Goal: Information Seeking & Learning: Learn about a topic

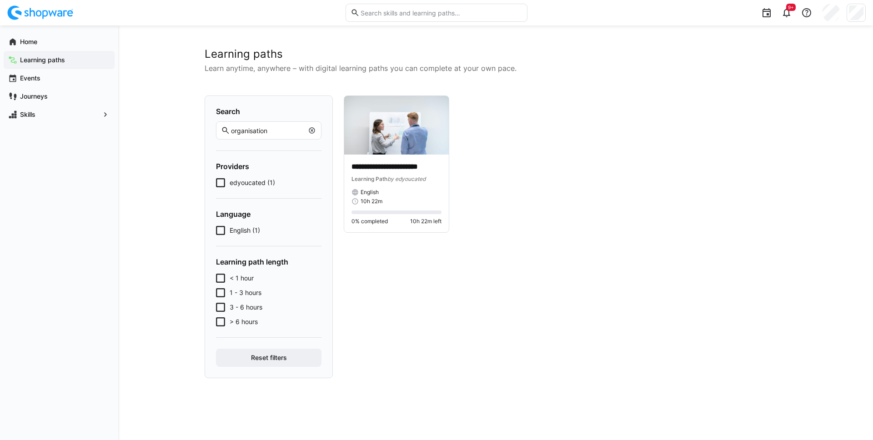
click at [0, 0] on app-navigation-label "Learning paths" at bounding box center [0, 0] width 0 height 0
click at [311, 131] on eds-icon at bounding box center [311, 130] width 7 height 7
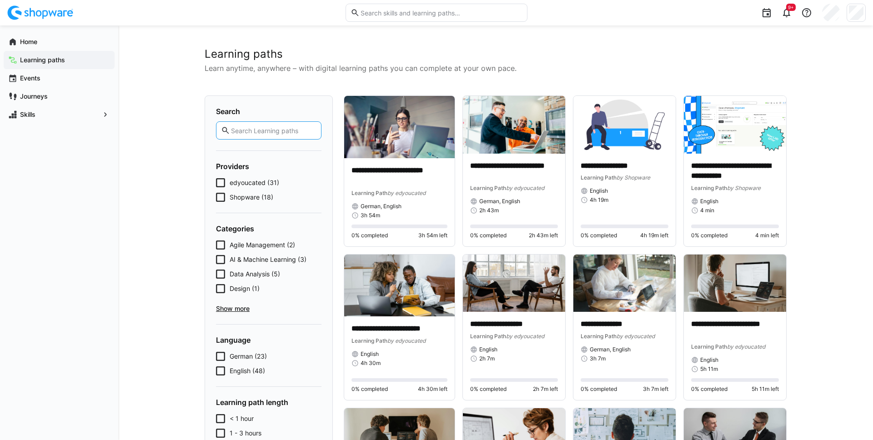
click at [224, 196] on icon at bounding box center [220, 197] width 9 height 9
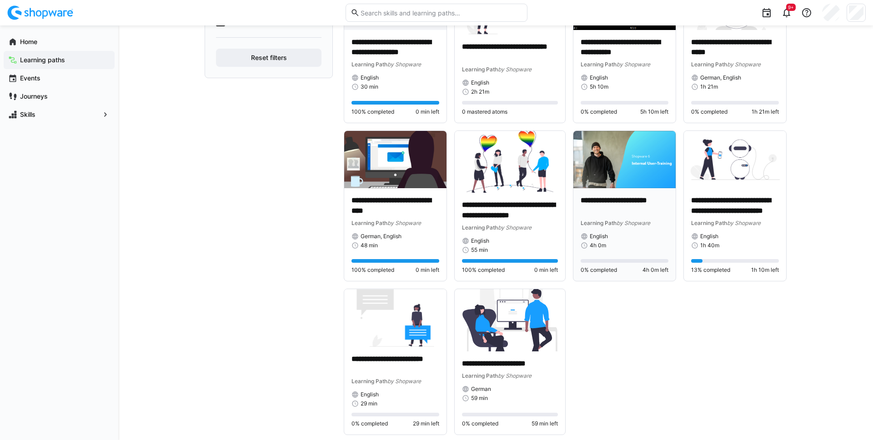
scroll to position [439, 0]
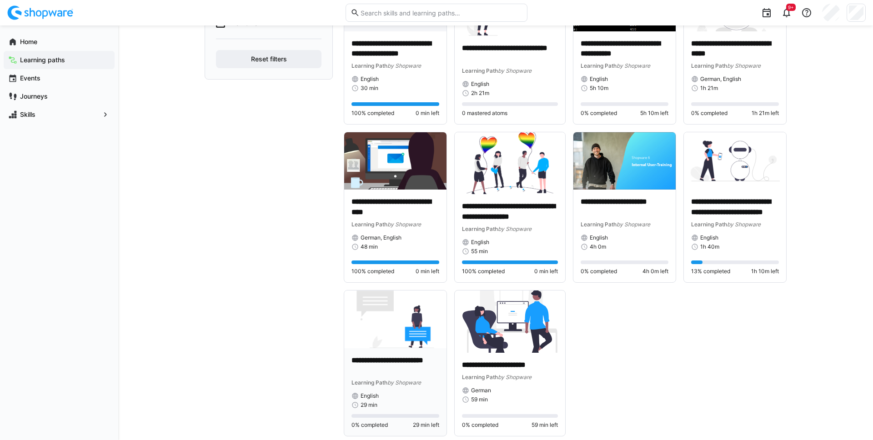
click at [392, 321] on img at bounding box center [395, 320] width 102 height 58
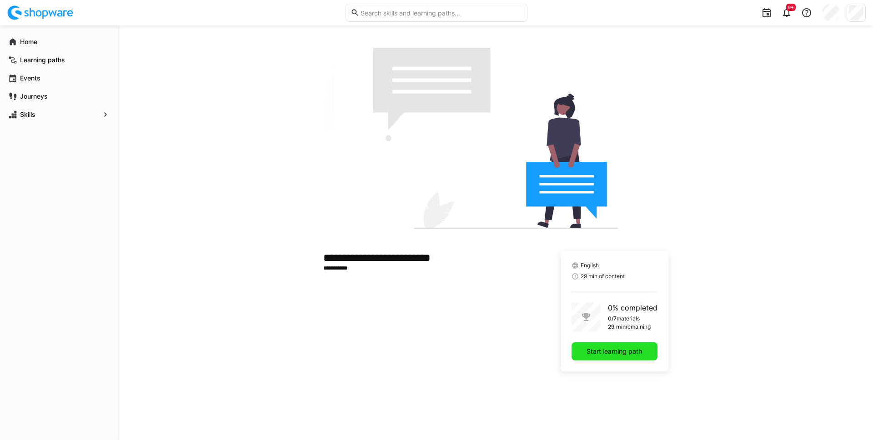
click at [645, 357] on span "Start learning path" at bounding box center [615, 351] width 86 height 18
